Goal: Task Accomplishment & Management: Manage account settings

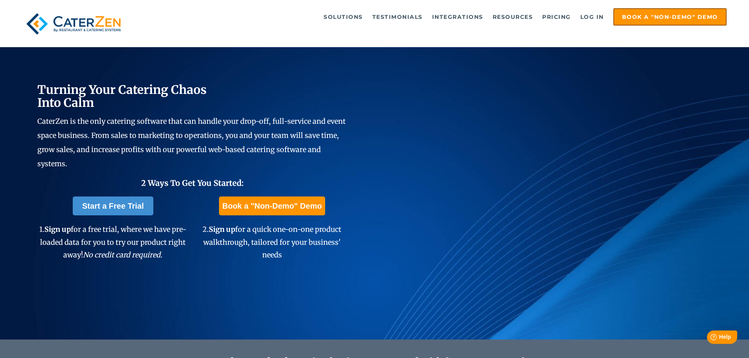
click at [600, 26] on div "Solutions Catering CRM Catering Sales Catering Management Catering Marketing Ca…" at bounding box center [374, 23] width 704 height 31
click at [599, 21] on link "Log in" at bounding box center [592, 17] width 31 height 16
click at [591, 15] on link "Log in" at bounding box center [592, 17] width 31 height 16
click at [591, 16] on link "Log in" at bounding box center [592, 17] width 31 height 16
click at [589, 15] on link "Log in" at bounding box center [592, 17] width 31 height 16
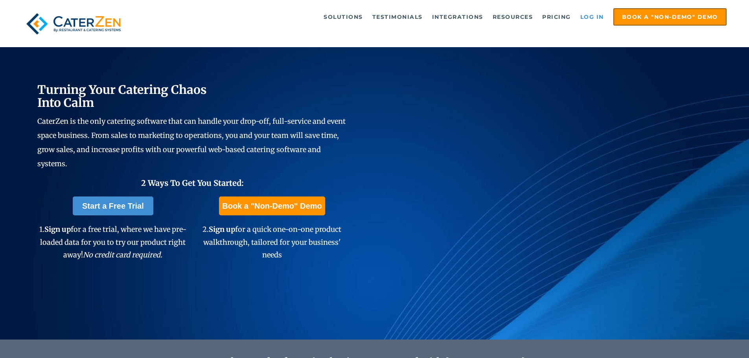
click at [595, 18] on link "Log in" at bounding box center [592, 17] width 31 height 16
click at [591, 15] on link "Log in" at bounding box center [592, 17] width 31 height 16
click at [586, 15] on link "Log in" at bounding box center [592, 17] width 31 height 16
